Goal: Task Accomplishment & Management: Use online tool/utility

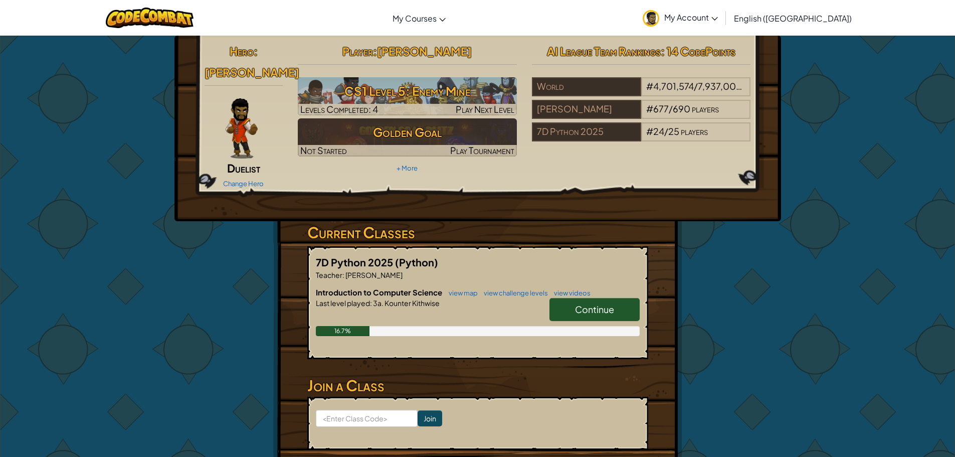
click at [598, 303] on link "Continue" at bounding box center [594, 309] width 90 height 23
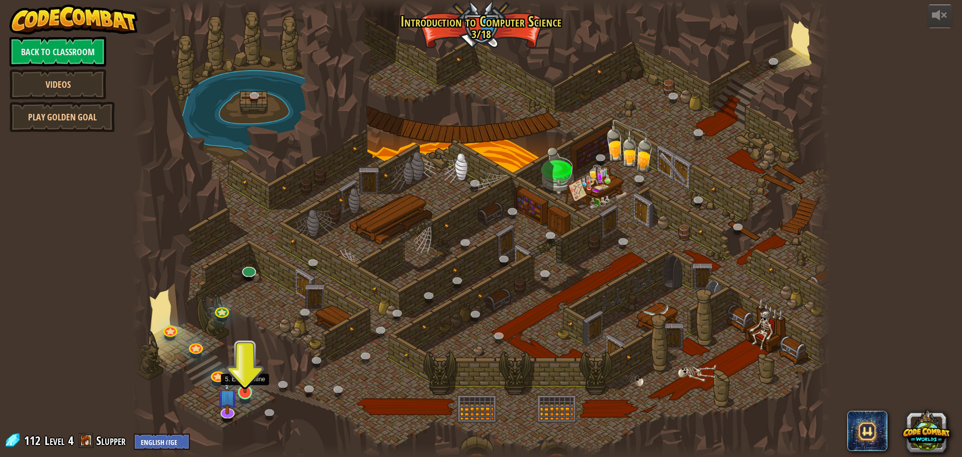
click at [241, 384] on img at bounding box center [245, 371] width 19 height 43
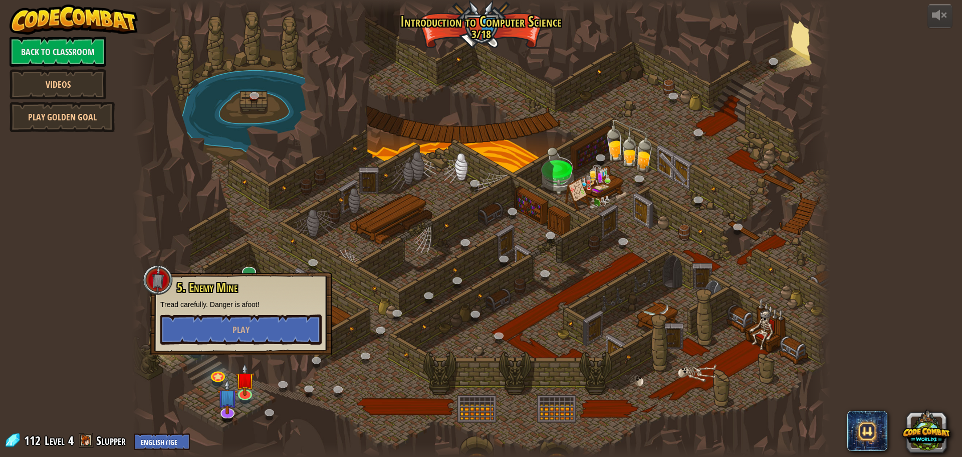
click at [278, 312] on div "5. Enemy Mine Tread carefully. Danger is afoot! Play" at bounding box center [240, 313] width 161 height 64
click at [282, 332] on button "Play" at bounding box center [240, 329] width 161 height 30
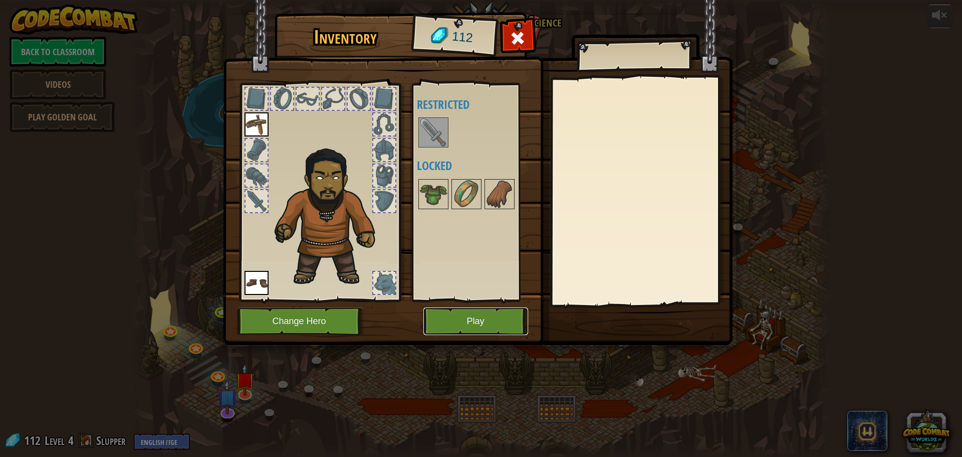
click at [433, 323] on button "Play" at bounding box center [476, 321] width 105 height 28
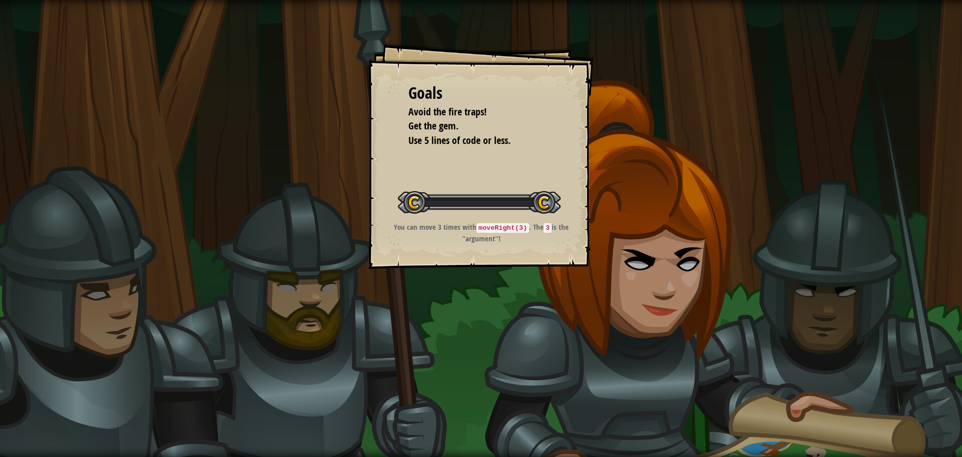
click at [443, 317] on div "Goals Avoid the fire traps! Get the gem. Use 5 lines of code or less. Start Lev…" at bounding box center [481, 228] width 962 height 457
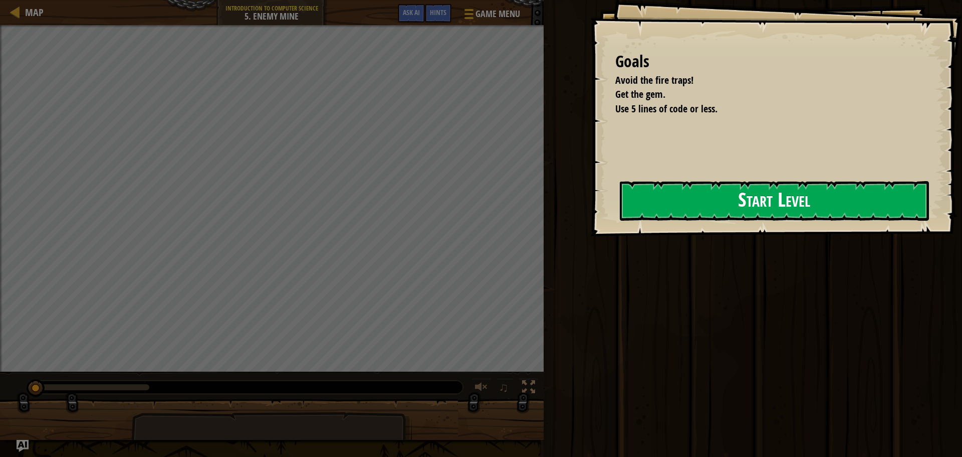
click at [781, 199] on button "Start Level" at bounding box center [774, 201] width 309 height 40
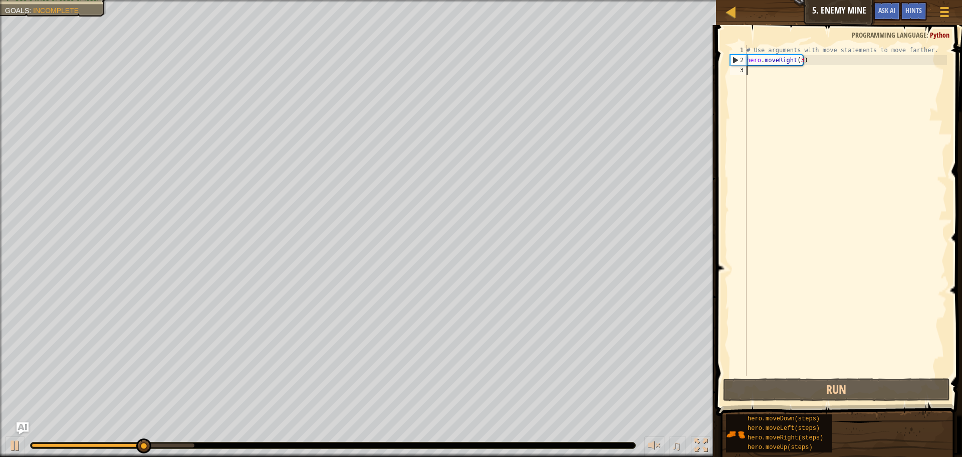
click at [765, 68] on div "# Use arguments with move statements to move farther. hero . moveRight ( 3 )" at bounding box center [846, 220] width 203 height 351
type textarea "g"
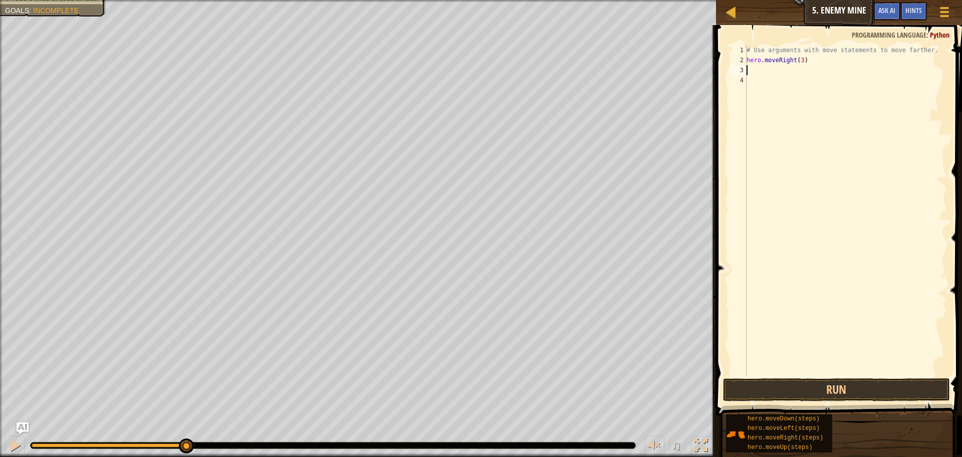
type textarea "h"
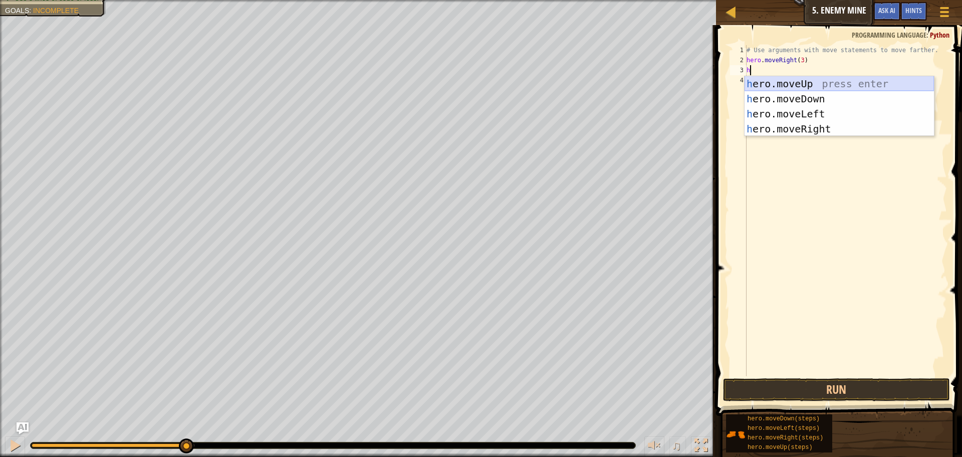
click at [798, 86] on div "h ero.moveUp press enter h ero.moveDown press enter h ero.moveLeft press enter …" at bounding box center [839, 121] width 189 height 90
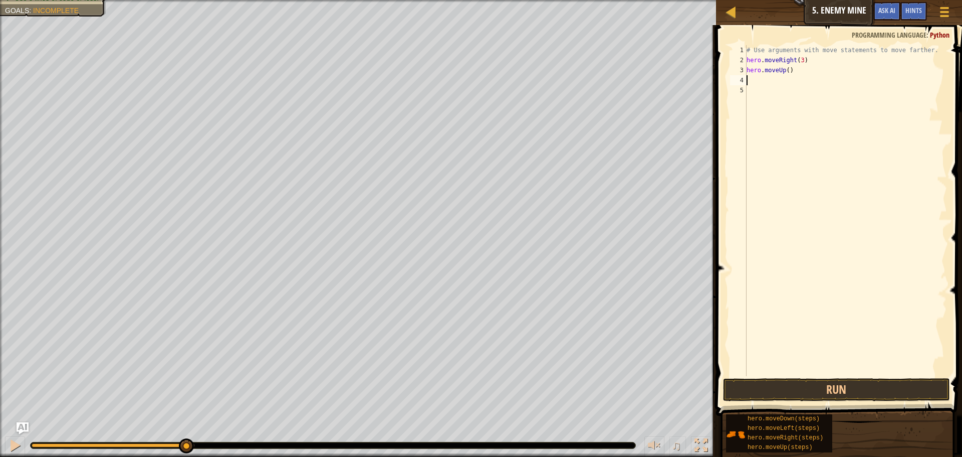
type textarea "h"
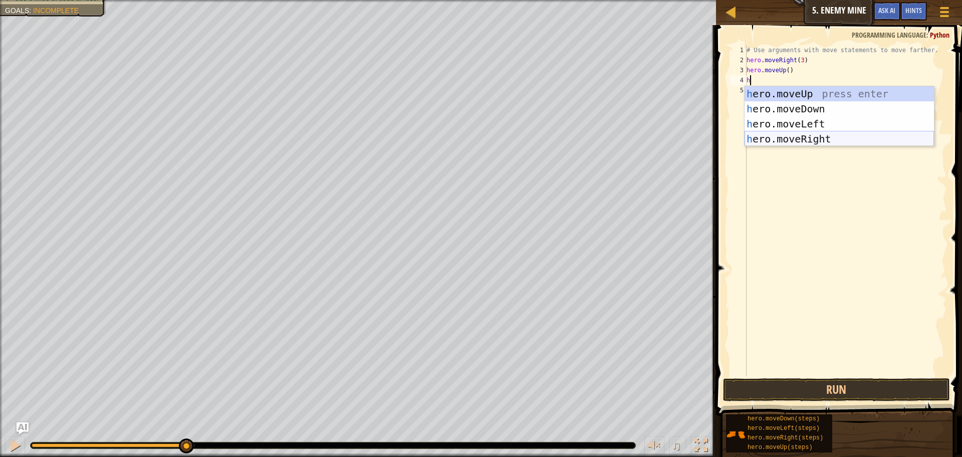
click at [800, 136] on div "h ero.moveUp press enter h ero.moveDown press enter h ero.moveLeft press enter …" at bounding box center [839, 131] width 189 height 90
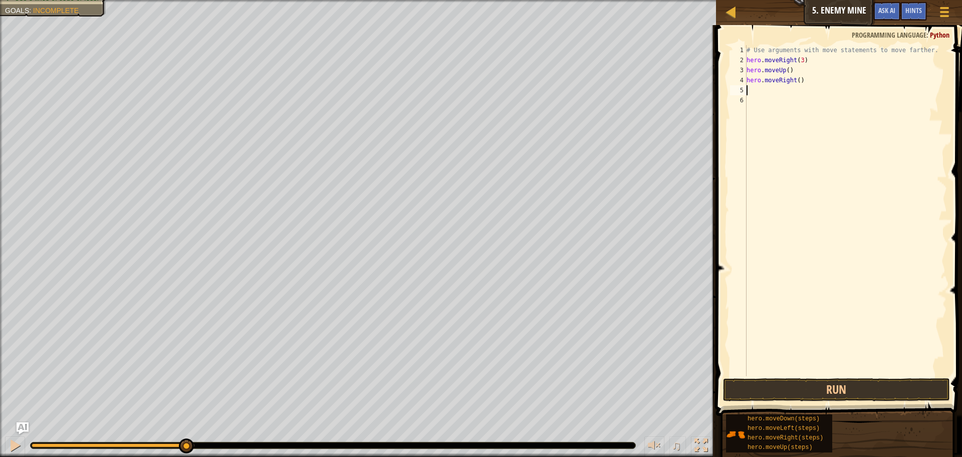
type textarea "h"
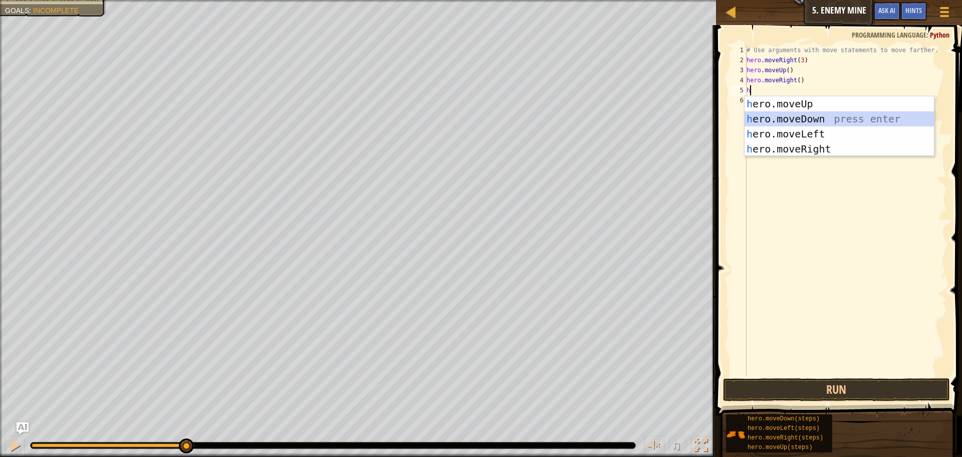
click at [787, 119] on div "h ero.moveUp press enter h ero.moveDown press enter h ero.moveLeft press enter …" at bounding box center [839, 141] width 189 height 90
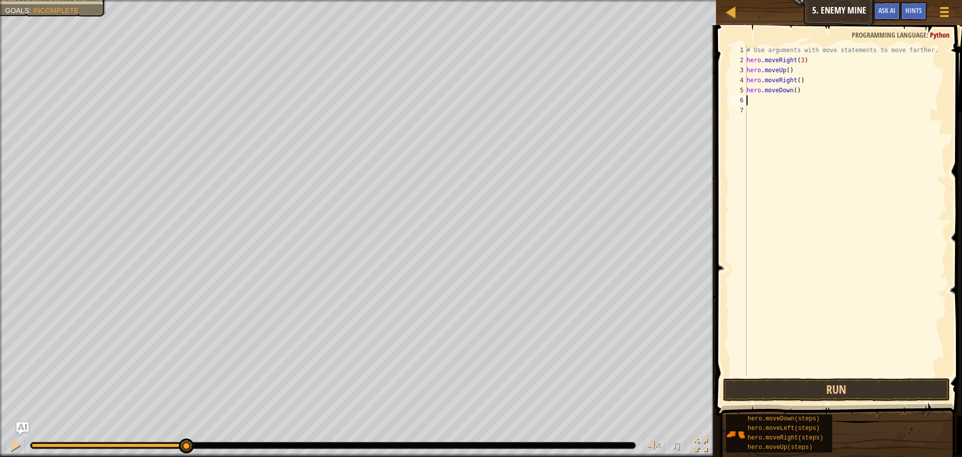
type textarea "h"
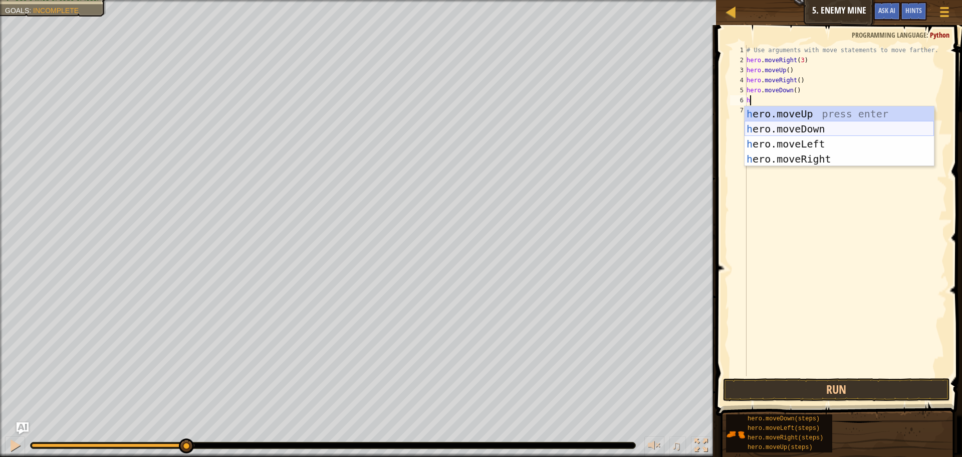
click at [787, 129] on div "h ero.moveUp press enter h ero.moveDown press enter h ero.moveLeft press enter …" at bounding box center [839, 151] width 189 height 90
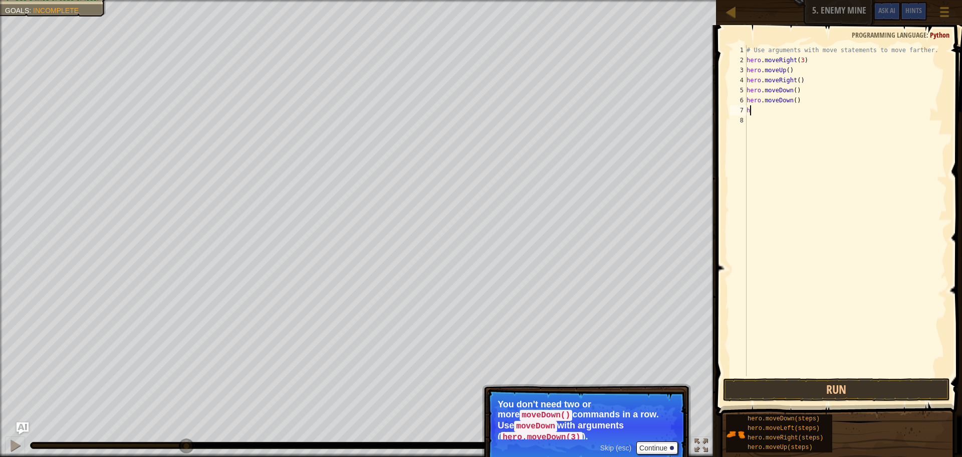
click at [789, 108] on div "# Use arguments with move statements to move farther. hero . moveRight ( 3 ) he…" at bounding box center [846, 220] width 203 height 351
drag, startPoint x: 795, startPoint y: 105, endPoint x: 746, endPoint y: 89, distance: 51.2
click at [746, 89] on div "h 1 2 3 4 5 6 7 8 # Use arguments with move statements to move farther. hero . …" at bounding box center [837, 210] width 219 height 331
type textarea "hero.moveDown() hero.moveDown()"
click at [796, 82] on div "# Use arguments with move statements to move farther. hero . moveRight ( 3 ) he…" at bounding box center [846, 220] width 203 height 351
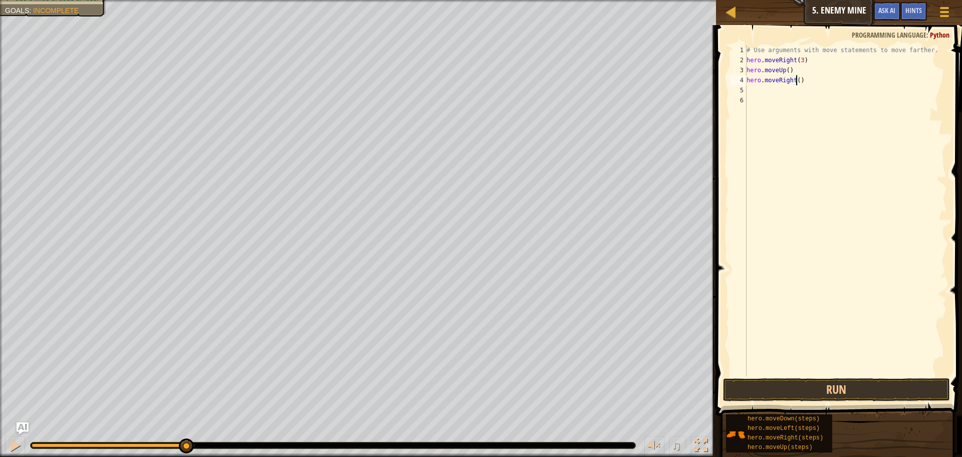
type textarea "hero.moveRight(3)"
click at [759, 96] on div "# Use arguments with move statements to move farther. hero . moveRight ( 3 ) he…" at bounding box center [846, 220] width 203 height 351
type textarea "h"
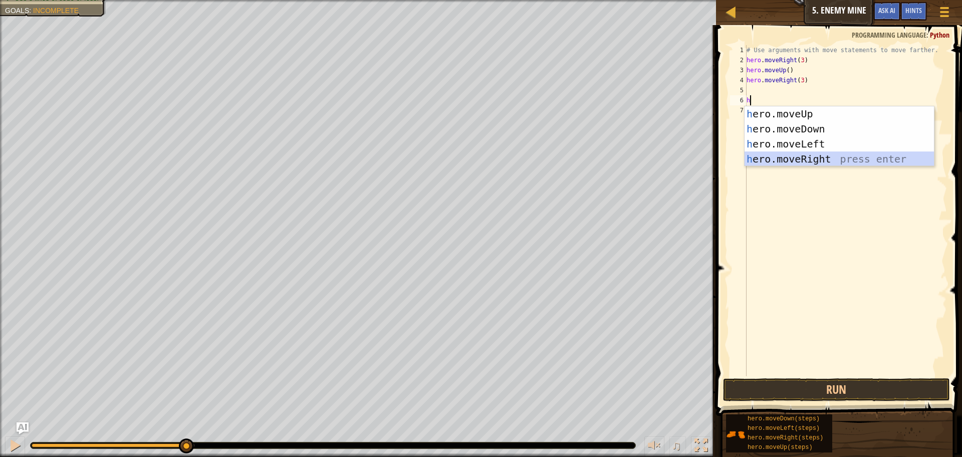
click at [783, 154] on div "h ero.moveUp press enter h ero.moveDown press enter h ero.moveLeft press enter …" at bounding box center [839, 151] width 189 height 90
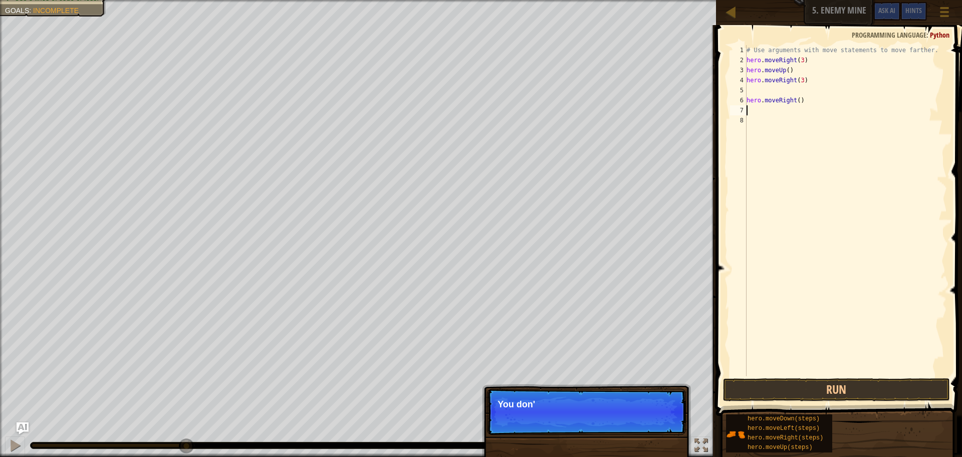
click at [796, 103] on div "# Use arguments with move statements to move farther. hero . moveRight ( 3 ) he…" at bounding box center [846, 220] width 203 height 351
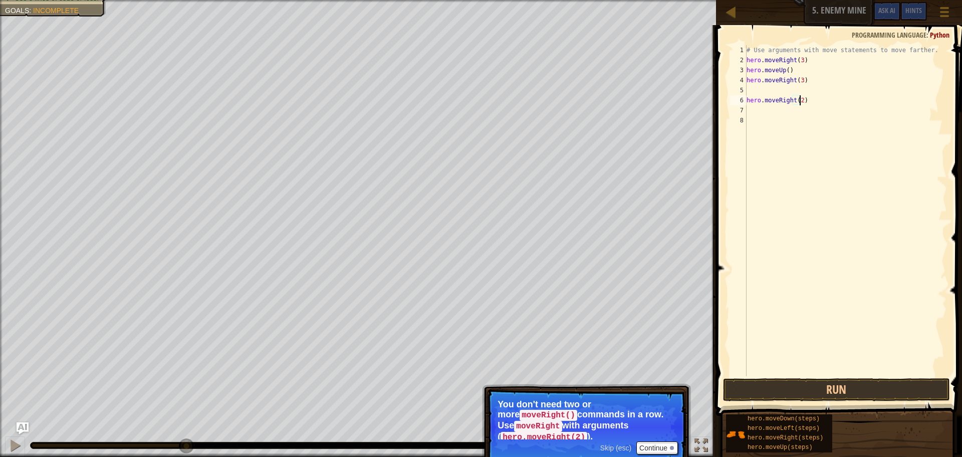
scroll to position [5, 4]
click at [896, 385] on button "Run" at bounding box center [836, 389] width 227 height 23
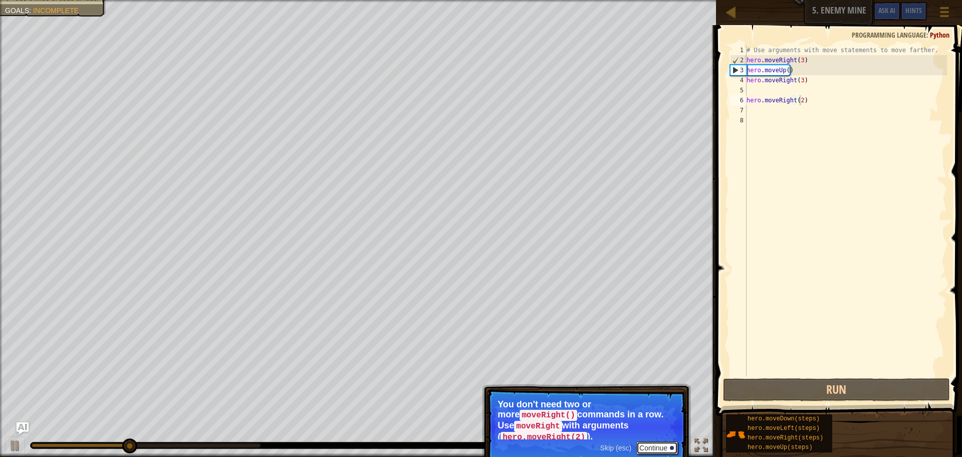
click at [657, 441] on button "Continue" at bounding box center [658, 447] width 42 height 13
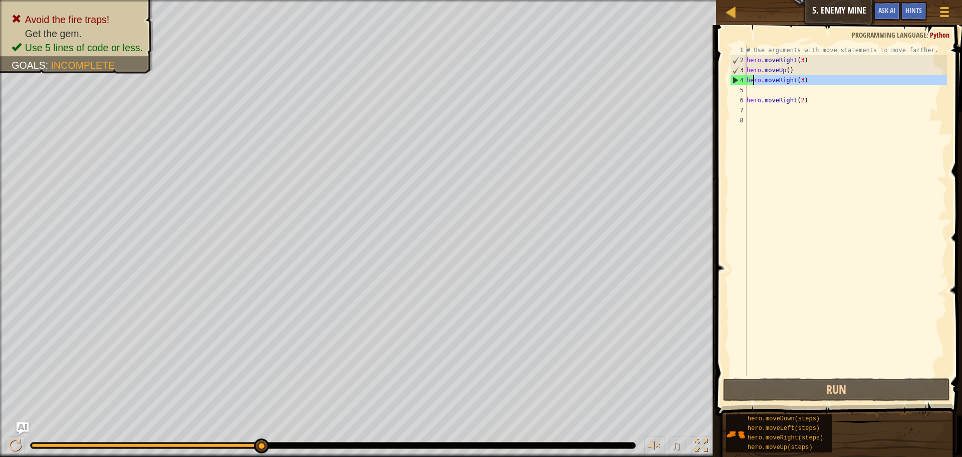
drag, startPoint x: 834, startPoint y: 87, endPoint x: 747, endPoint y: 84, distance: 86.8
click at [748, 84] on div "# Use arguments with move statements to move farther. hero . moveRight ( 3 ) he…" at bounding box center [846, 220] width 203 height 351
type textarea "hero.moveRight(3)"
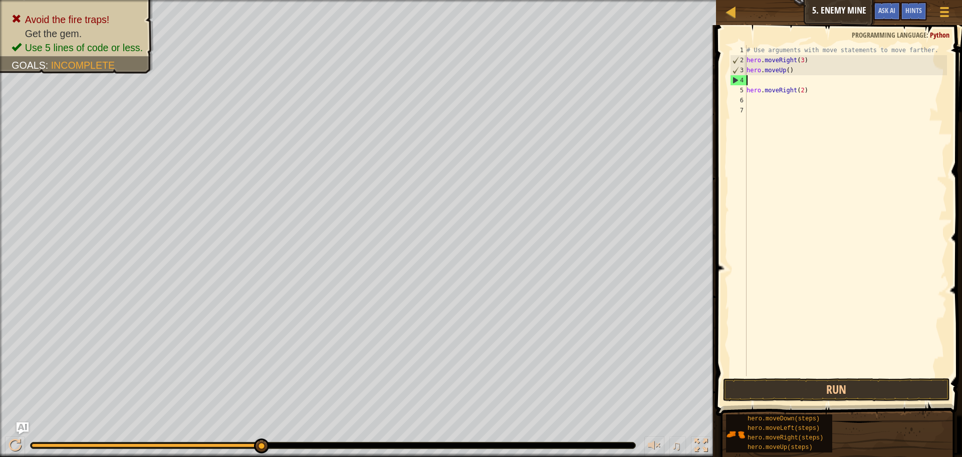
scroll to position [5, 0]
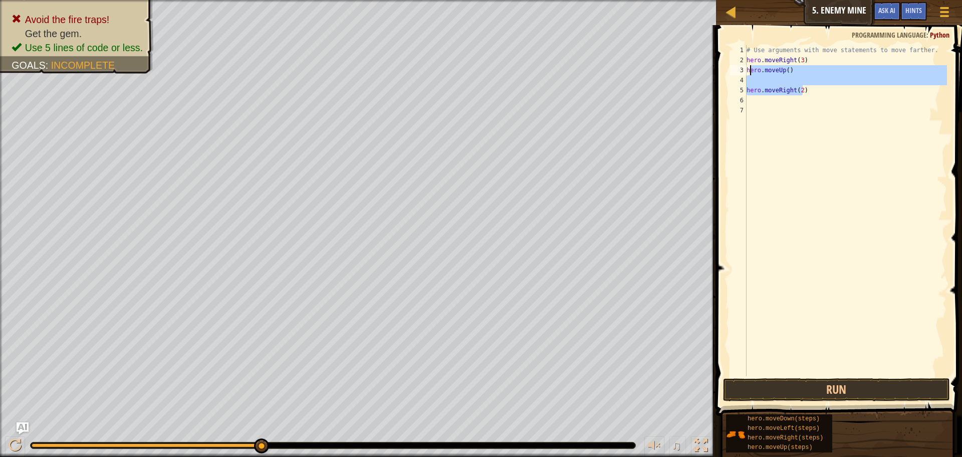
drag, startPoint x: 808, startPoint y: 91, endPoint x: 747, endPoint y: 71, distance: 64.0
click at [748, 71] on div "# Use arguments with move statements to move farther. hero . moveRight ( 3 ) he…" at bounding box center [846, 220] width 203 height 351
type textarea "hero.moveUp()"
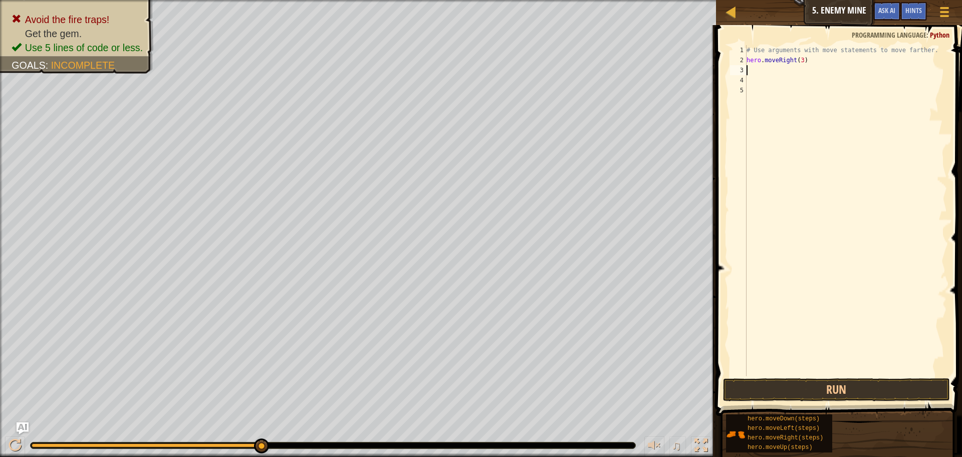
type textarea "h"
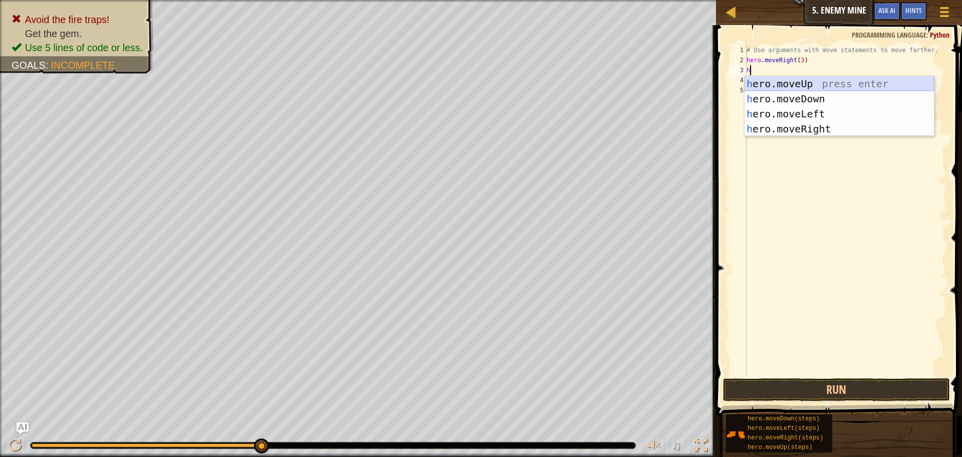
click at [810, 87] on div "h ero.moveUp press enter h ero.moveDown press enter h ero.moveLeft press enter …" at bounding box center [839, 121] width 189 height 90
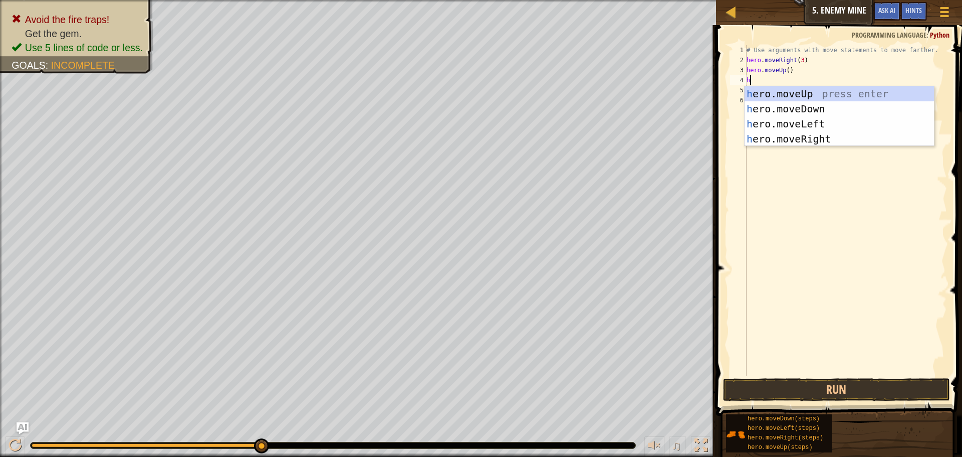
type textarea "h"
